Goal: Task Accomplishment & Management: Manage account settings

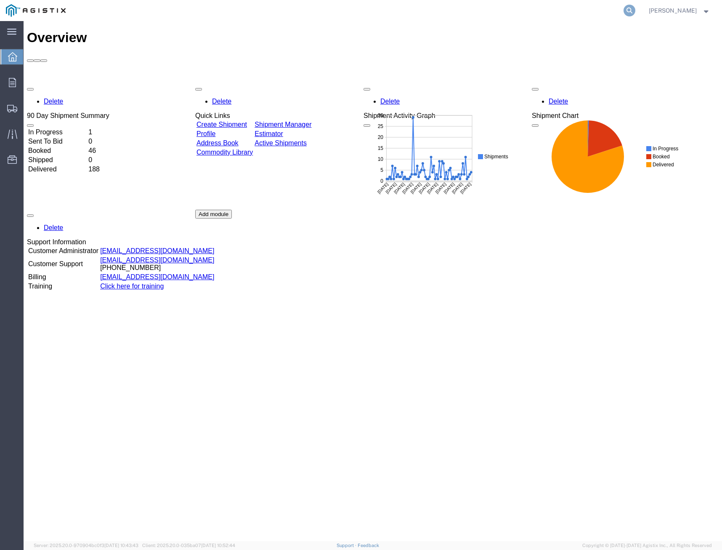
click at [625, 9] on icon at bounding box center [630, 11] width 12 height 12
click at [545, 19] on input "search" at bounding box center [496, 10] width 256 height 20
click at [542, 10] on input "search" at bounding box center [496, 10] width 256 height 20
type input "410763"
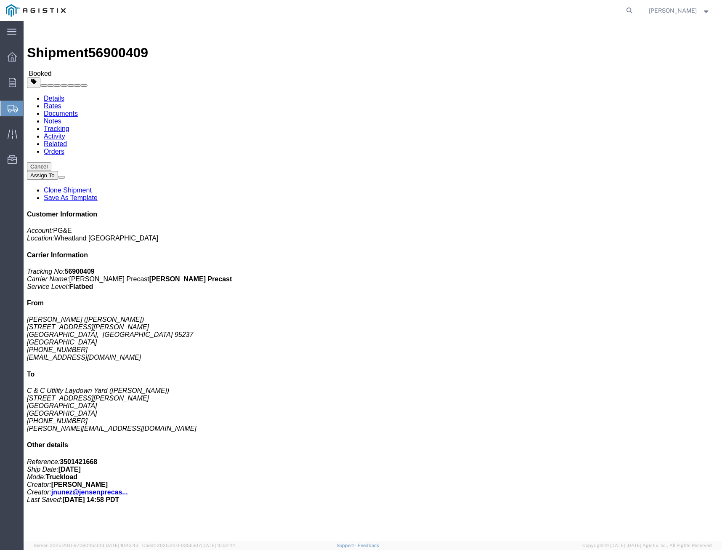
click link "Tracking"
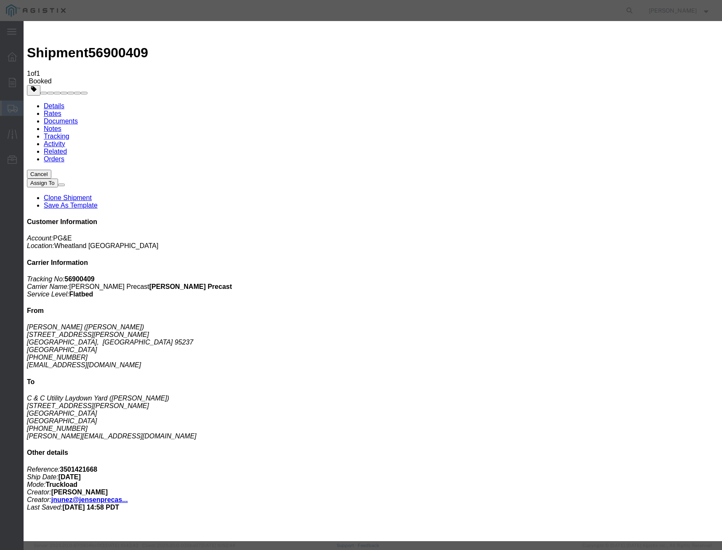
drag, startPoint x: 262, startPoint y: 196, endPoint x: 261, endPoint y: 189, distance: 7.7
type input "[DATE]"
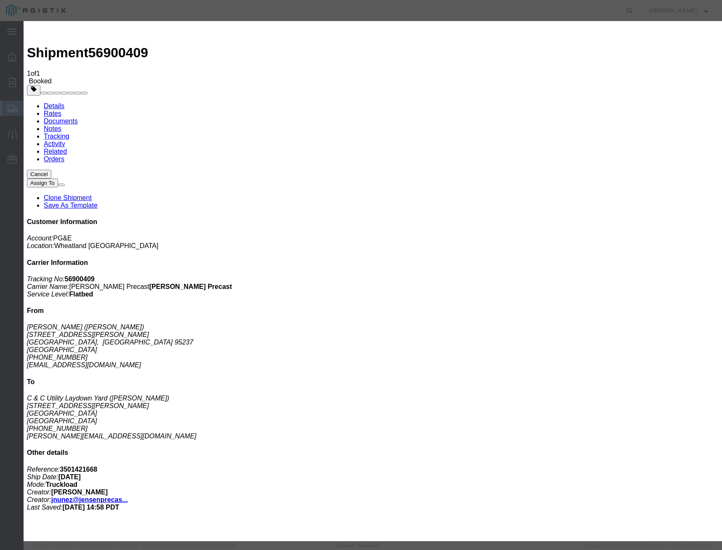
select select "DELIVRED"
